Goal: Find specific page/section: Find specific page/section

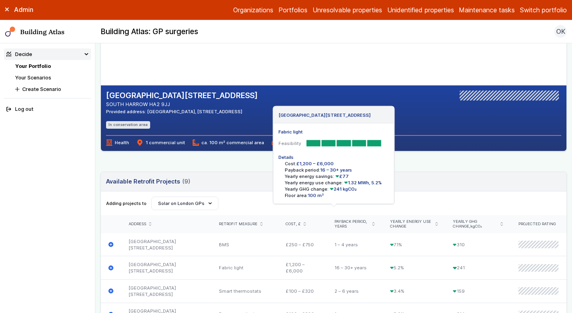
scroll to position [48, 0]
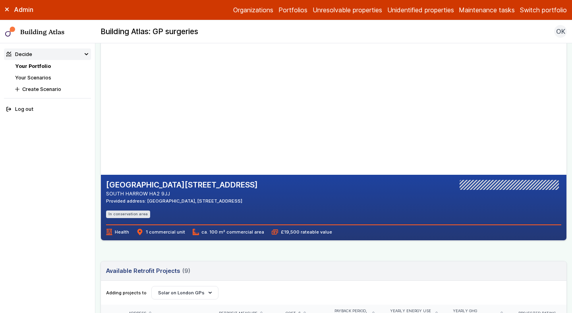
click at [533, 12] on button "Switch portfolio" at bounding box center [543, 10] width 47 height 10
click at [0, 0] on button "Playground" at bounding box center [0, 0] width 0 height 0
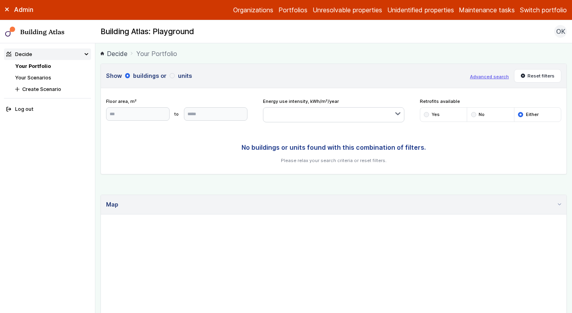
click at [133, 183] on div "Show buildings or units Advanced search Reset filters Floor area, m² to *** Upd…" at bounding box center [334, 246] width 467 height 365
click at [532, 77] on button "Reset filters" at bounding box center [538, 76] width 48 height 14
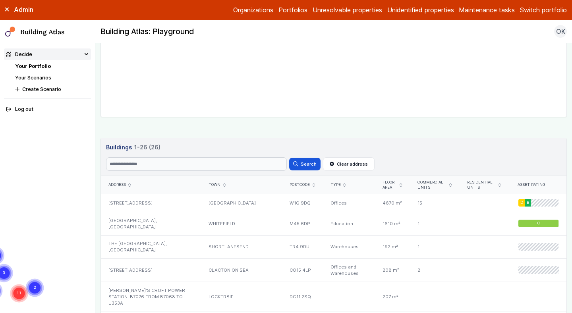
scroll to position [283, 0]
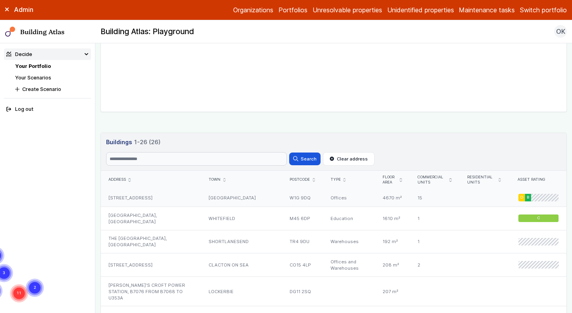
click at [184, 200] on div "[STREET_ADDRESS]" at bounding box center [151, 198] width 100 height 18
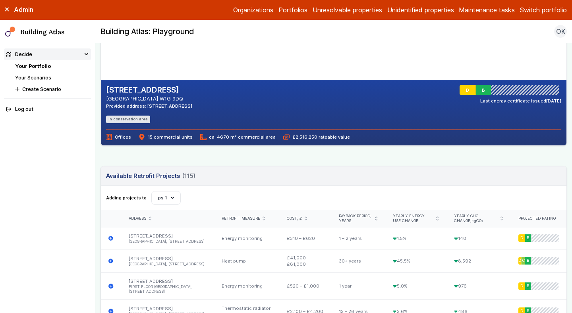
scroll to position [144, 0]
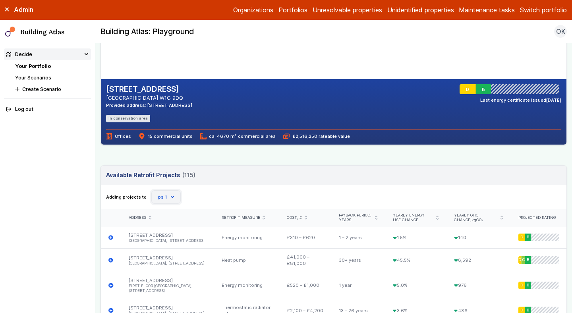
click at [171, 197] on icon "button" at bounding box center [172, 197] width 3 height 3
click at [214, 193] on div "Adding projects to Create Scenario Prospect House retrofits [PERSON_NAME]’s sce…" at bounding box center [334, 197] width 456 height 14
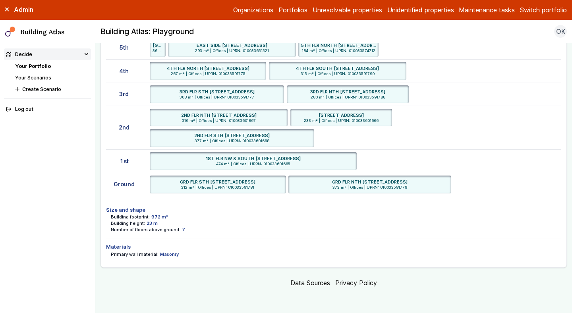
scroll to position [1786, 0]
click at [77, 196] on nav "Decide Your Portfolio Your Scenarios Create Scenario Log out" at bounding box center [47, 178] width 95 height 270
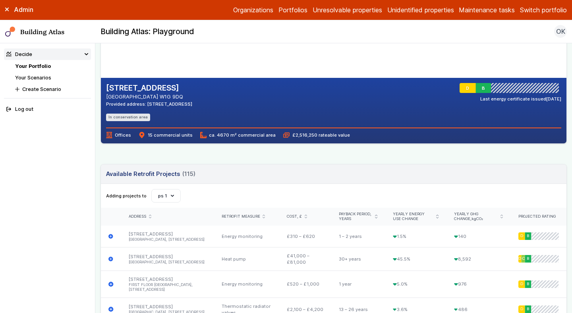
scroll to position [146, 0]
